Goal: Information Seeking & Learning: Check status

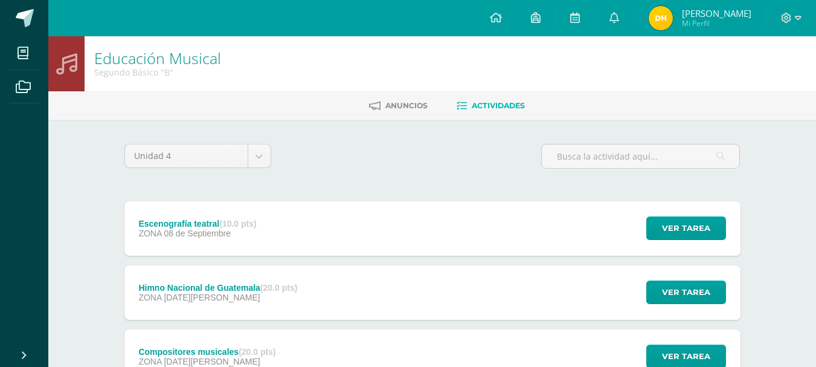
scroll to position [60, 0]
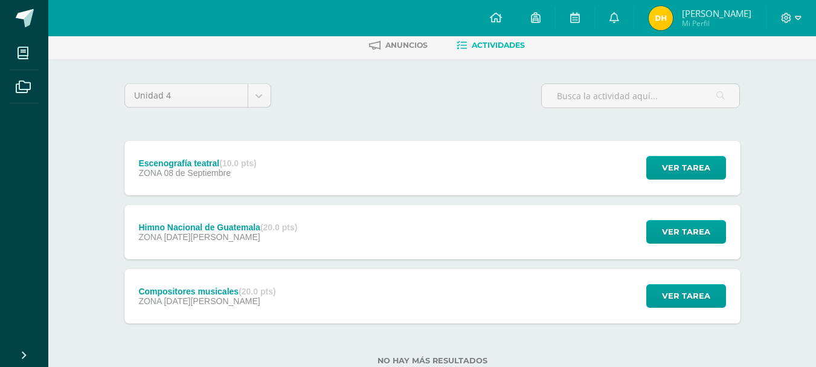
click at [703, 27] on span "Mi Perfil" at bounding box center [716, 23] width 69 height 10
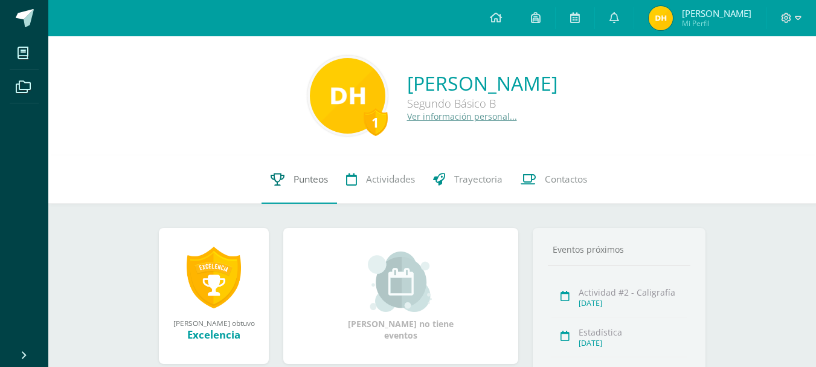
click at [326, 180] on span "Punteos" at bounding box center [311, 179] width 34 height 13
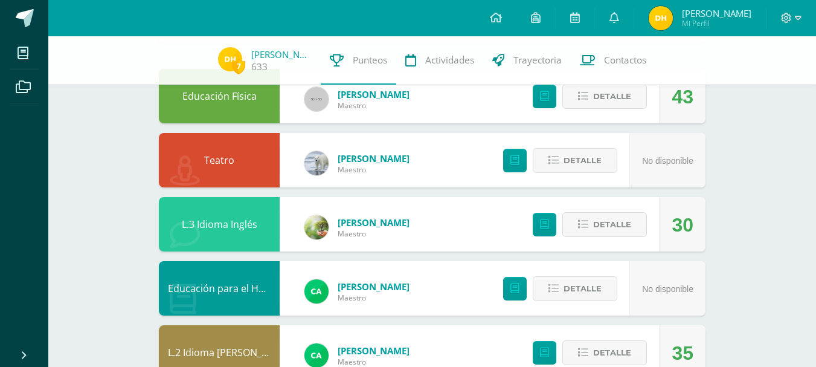
scroll to position [181, 0]
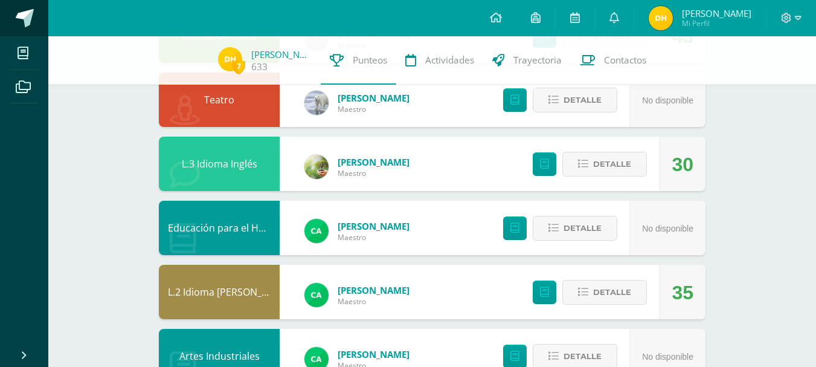
click at [29, 27] on span at bounding box center [25, 18] width 18 height 18
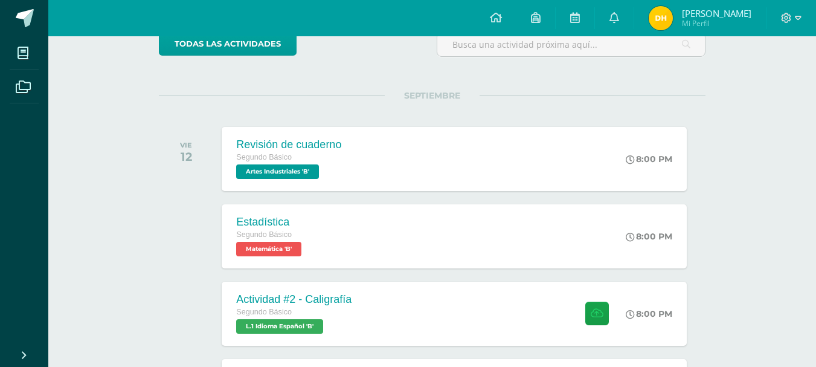
scroll to position [121, 0]
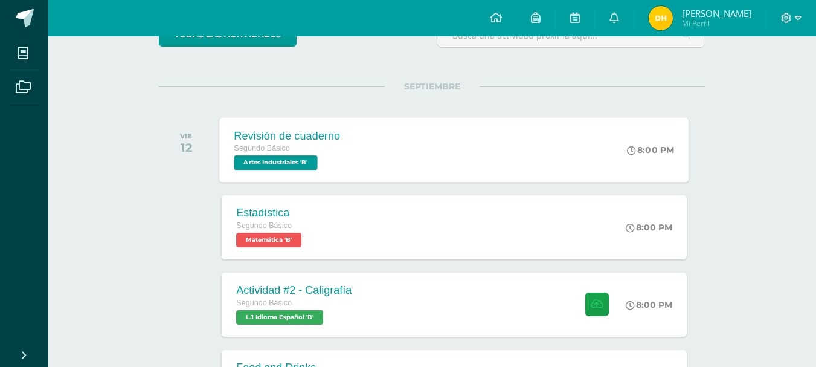
click at [336, 157] on div "Segundo Básico Artes Industriales 'B'" at bounding box center [287, 156] width 106 height 28
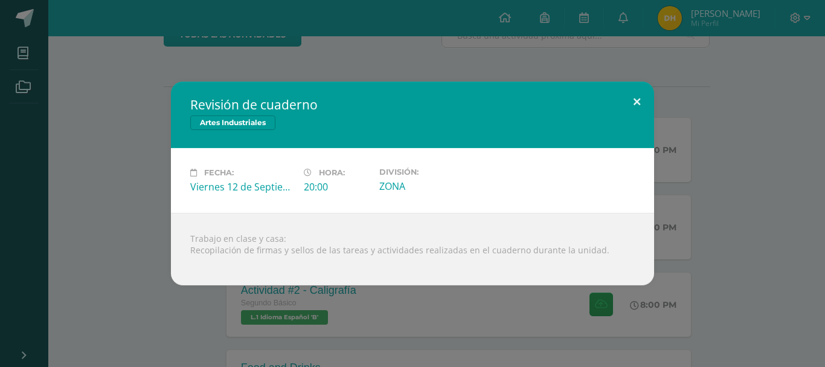
click at [644, 110] on button at bounding box center [637, 102] width 34 height 41
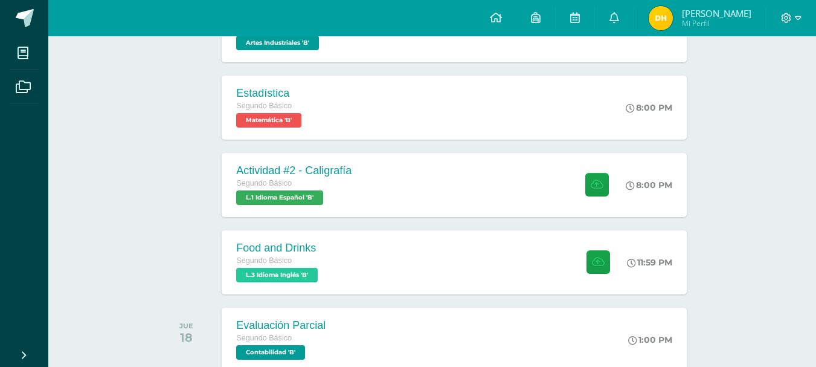
scroll to position [242, 0]
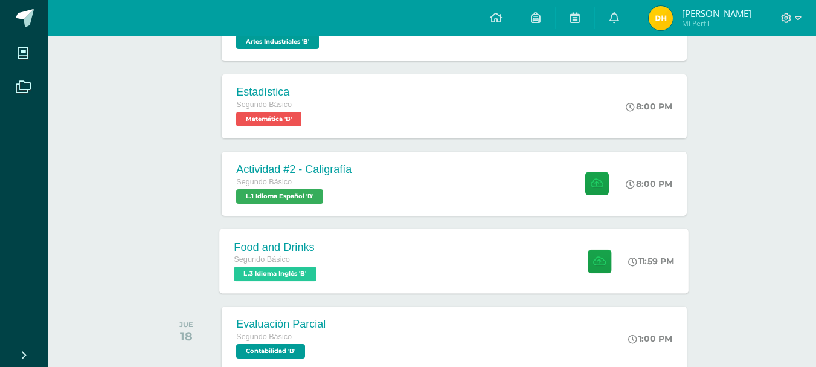
click at [365, 256] on div "Food and Drinks Segundo Básico L.3 Idioma Inglés 'B' 11:59 PM Food and Drinks L…" at bounding box center [454, 260] width 469 height 65
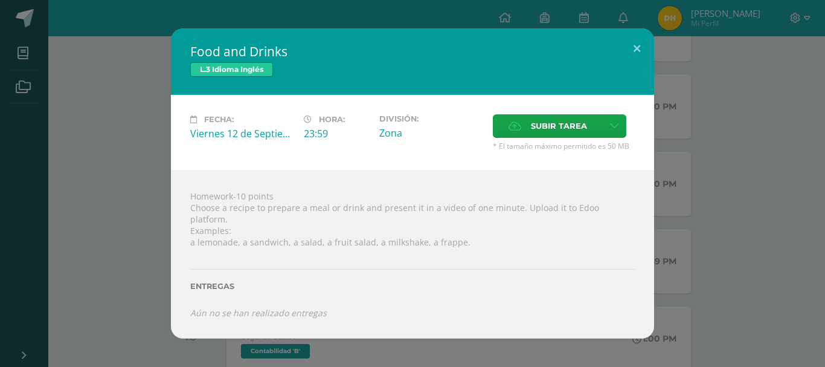
drag, startPoint x: 304, startPoint y: 138, endPoint x: 326, endPoint y: 137, distance: 21.8
click at [326, 137] on div "23:59" at bounding box center [337, 133] width 66 height 13
click at [739, 172] on div "Food and Drinks L.3 Idioma Inglés Fecha: Viernes 12 de Septiembre Hora: 23:59 D…" at bounding box center [413, 183] width 816 height 310
